Goal: Navigation & Orientation: Find specific page/section

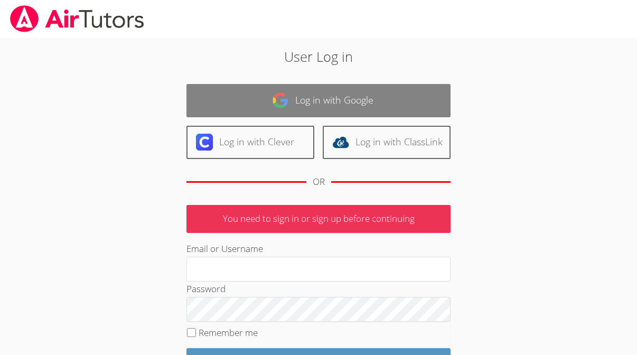
click at [257, 104] on link "Log in with Google" at bounding box center [318, 100] width 264 height 33
